Goal: Transaction & Acquisition: Purchase product/service

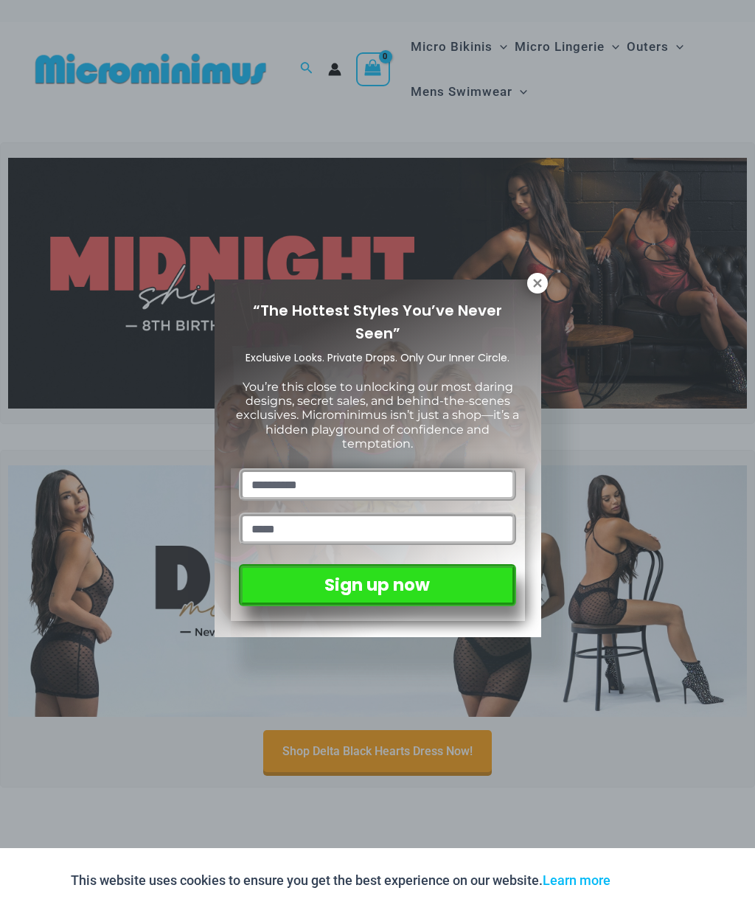
click at [544, 277] on icon at bounding box center [537, 283] width 13 height 13
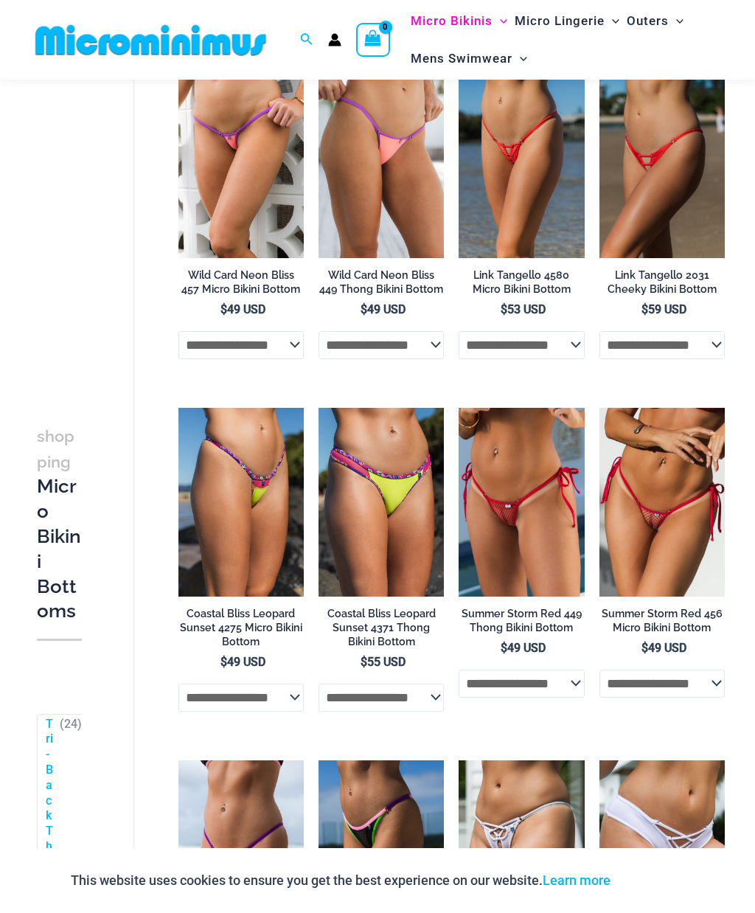
scroll to position [1620, 0]
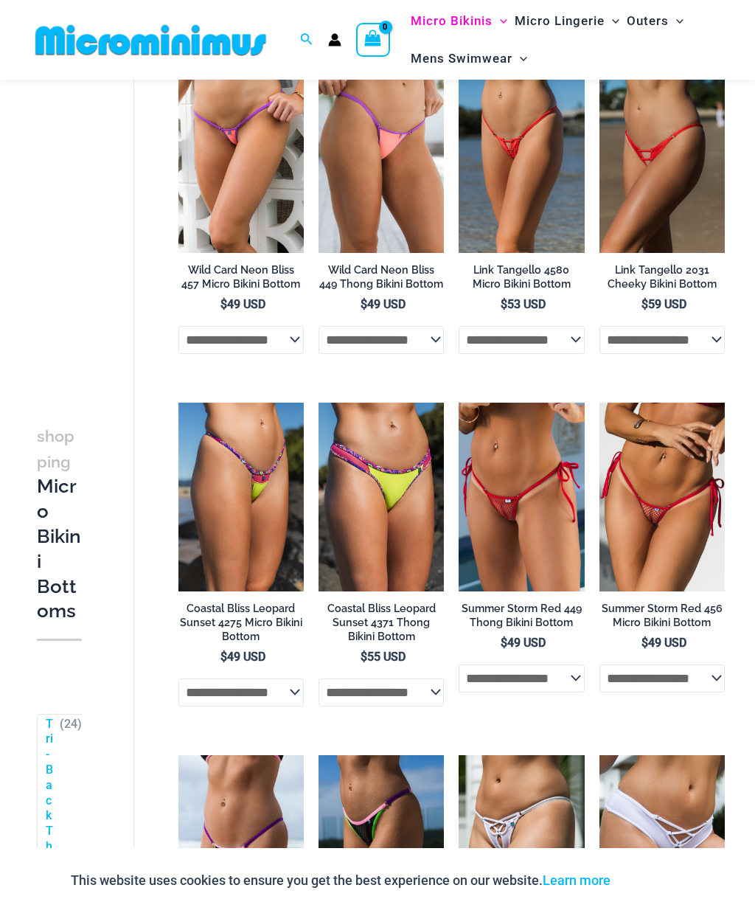
click at [600, 403] on img at bounding box center [600, 403] width 0 height 0
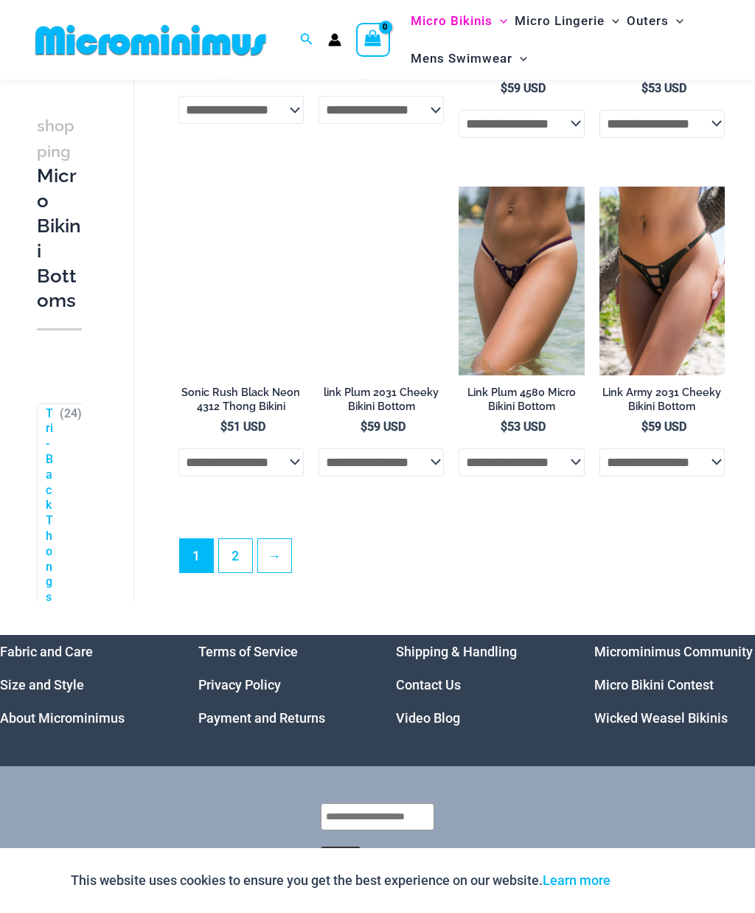
scroll to position [3245, 0]
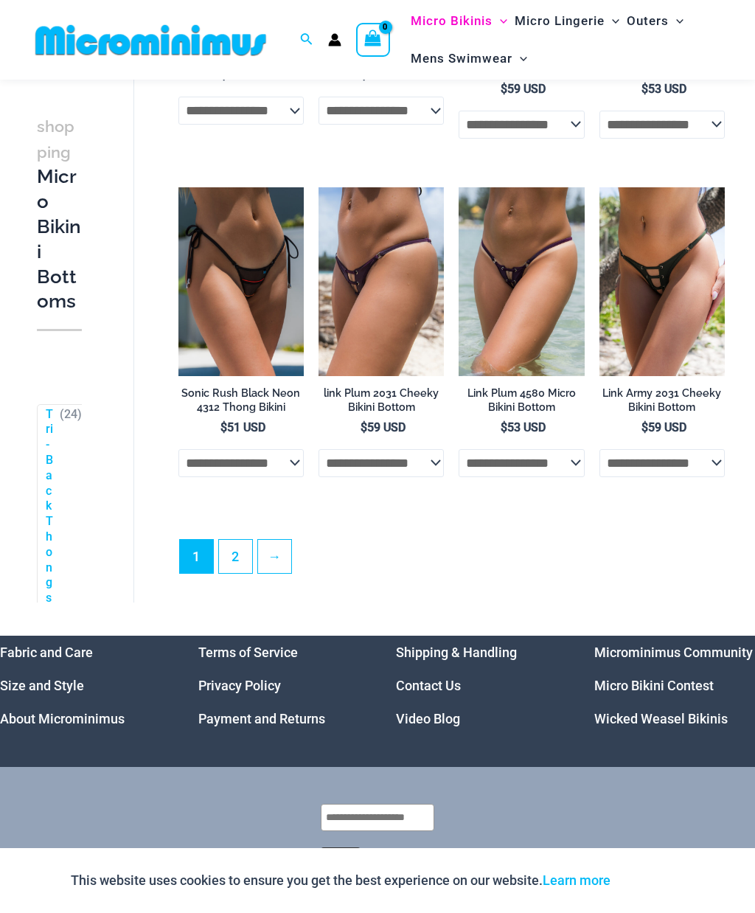
click at [233, 544] on link "2" at bounding box center [235, 556] width 33 height 33
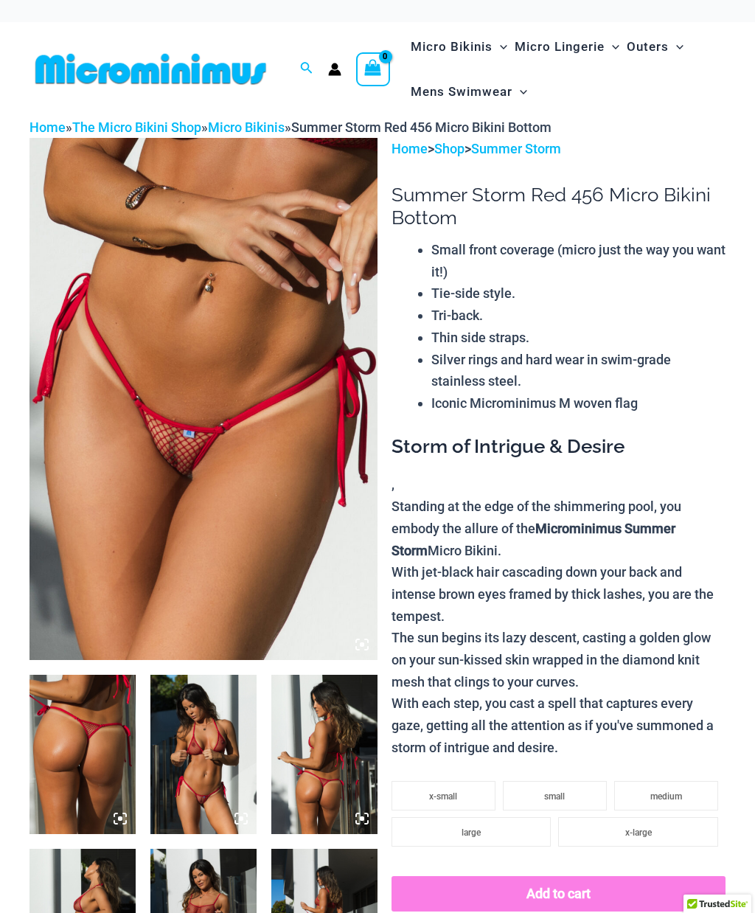
click at [194, 482] on img at bounding box center [204, 399] width 348 height 522
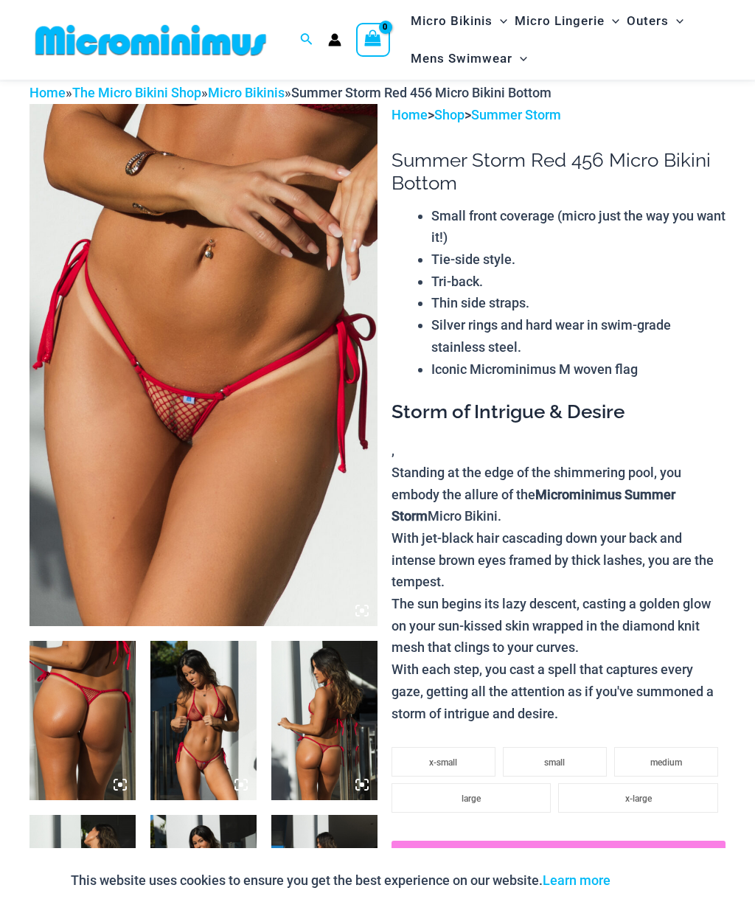
scroll to position [41, 0]
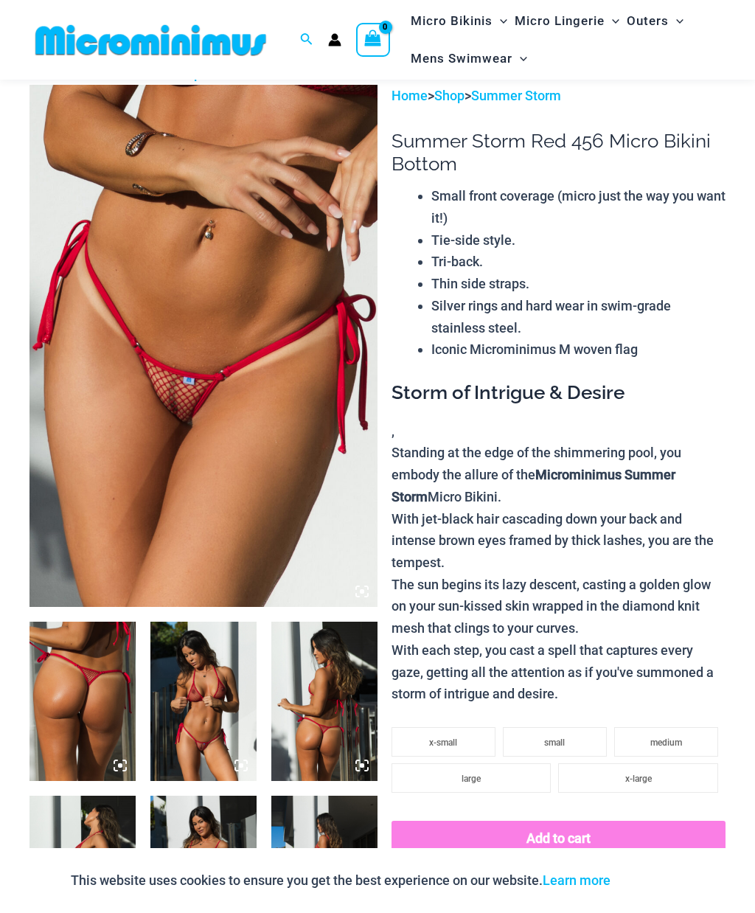
click at [239, 717] on img at bounding box center [203, 701] width 106 height 159
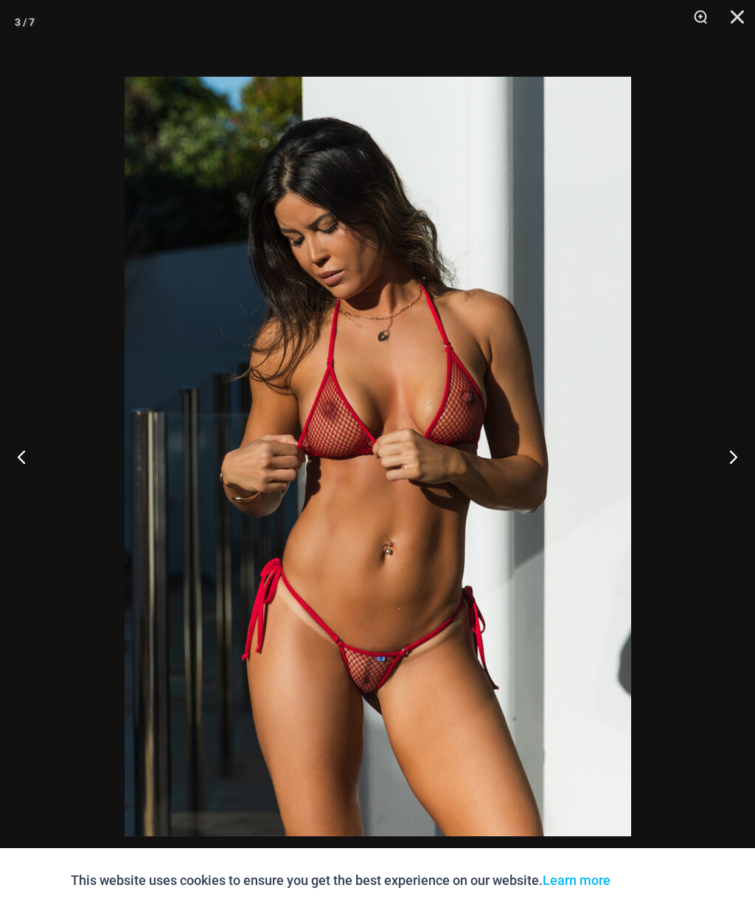
click at [745, 19] on button "Close" at bounding box center [732, 22] width 37 height 44
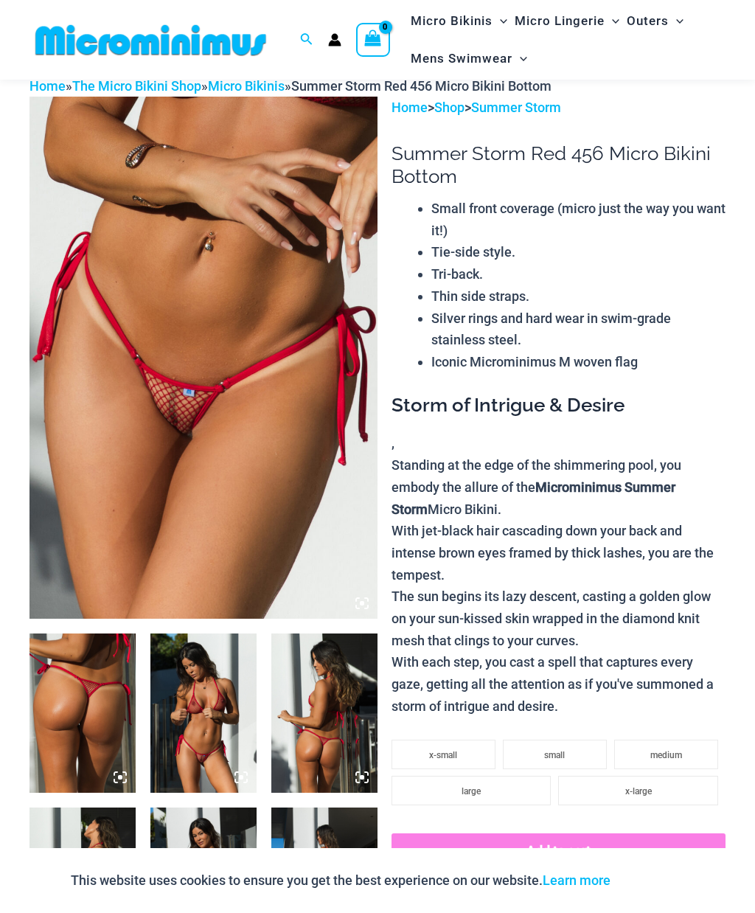
scroll to position [0, 0]
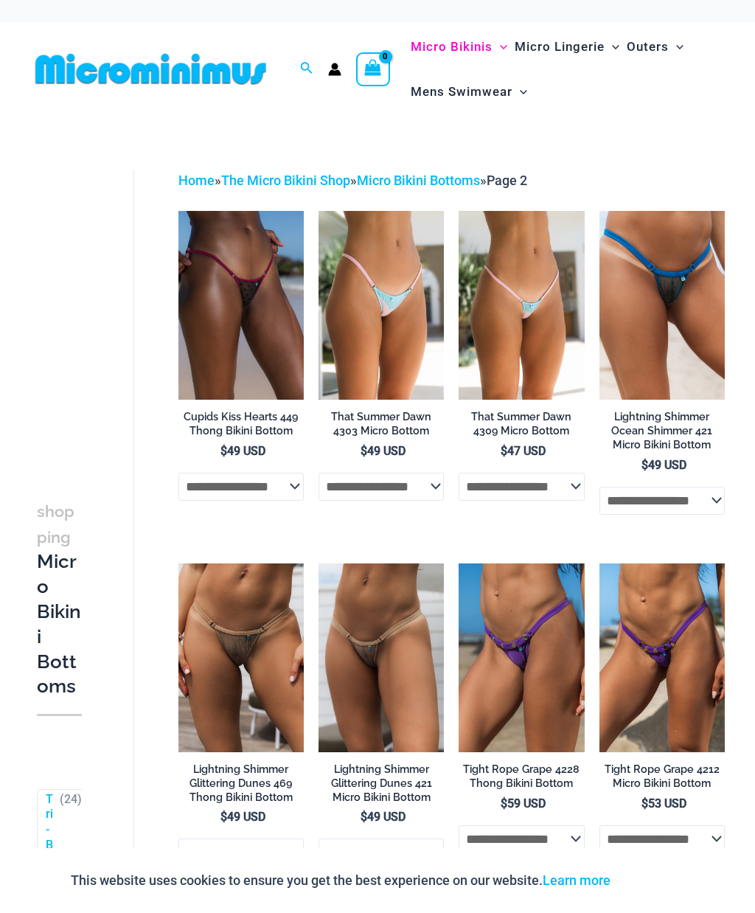
click at [600, 211] on img at bounding box center [600, 211] width 0 height 0
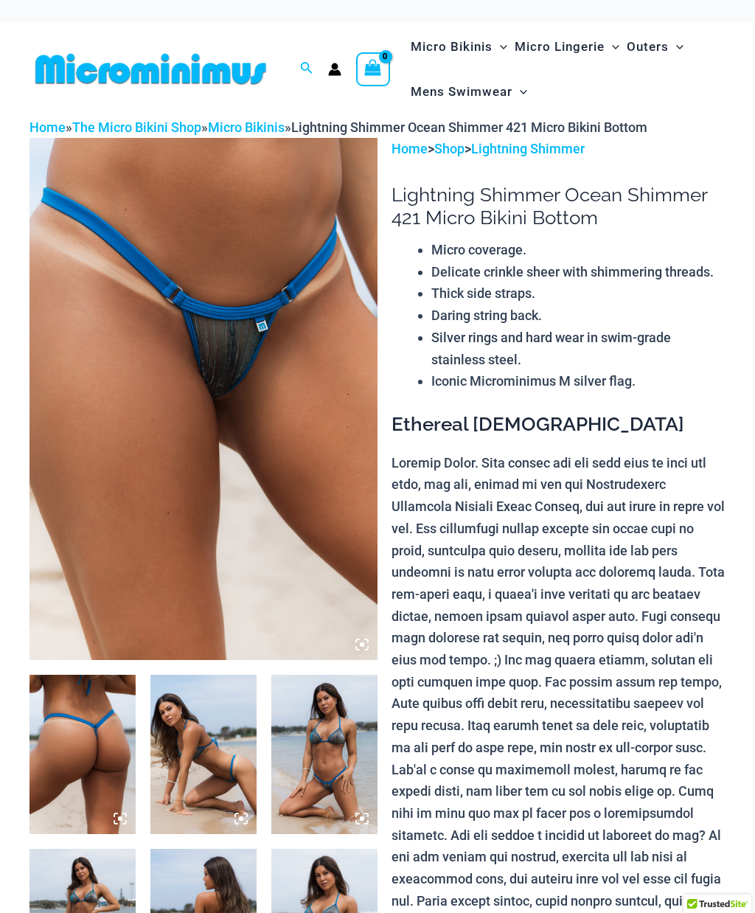
click at [243, 381] on img at bounding box center [204, 399] width 348 height 522
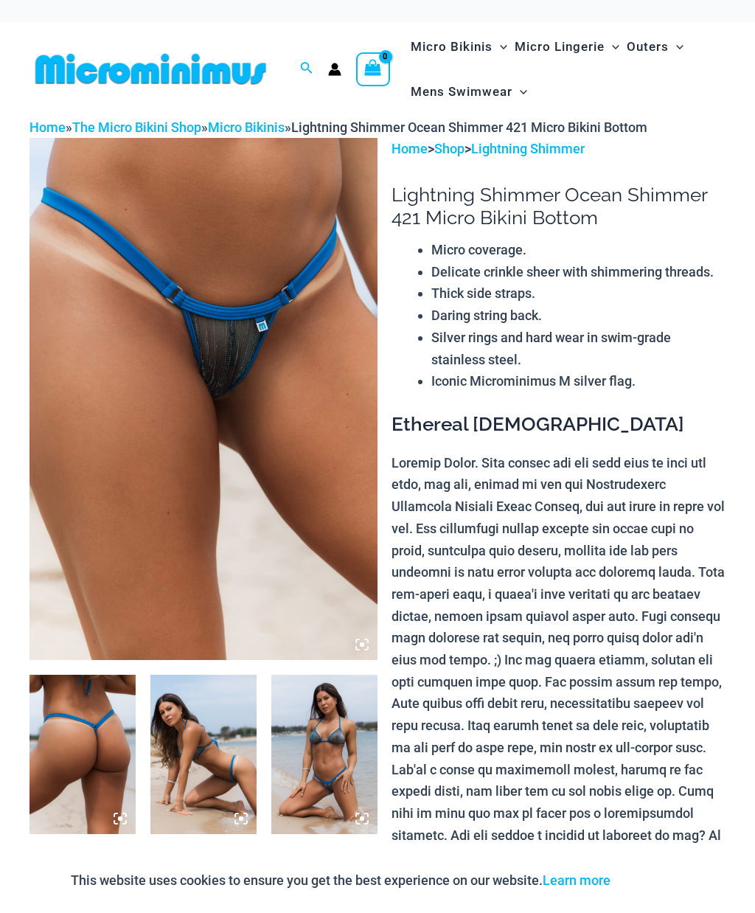
click at [262, 375] on img at bounding box center [204, 399] width 348 height 522
